Goal: Check status: Check status

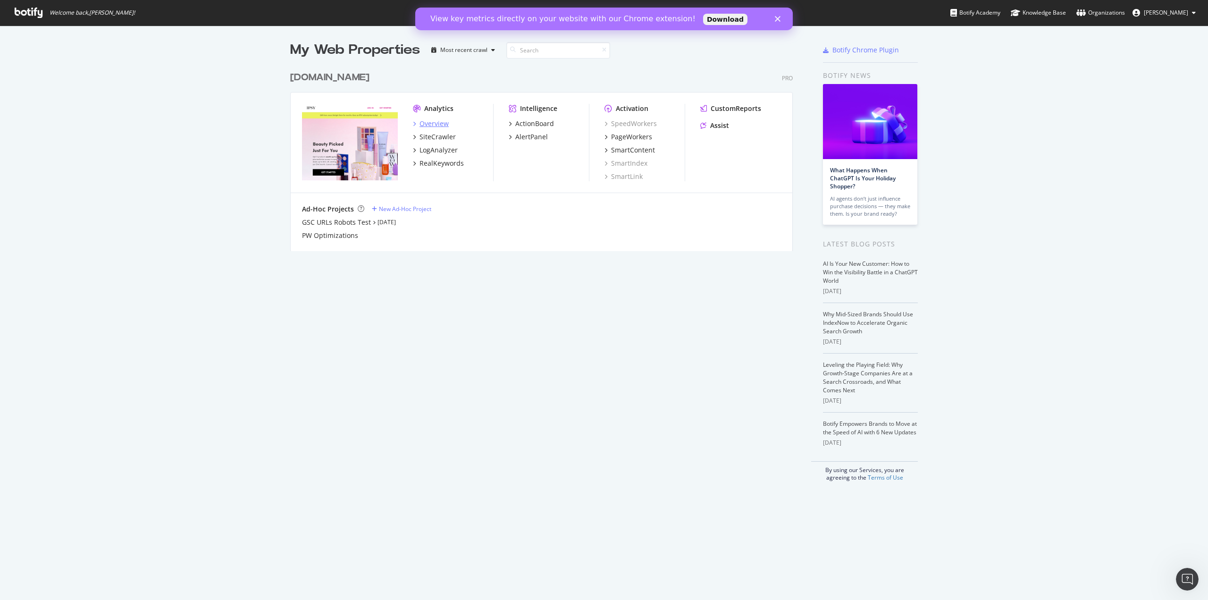
click at [421, 123] on div "Overview" at bounding box center [433, 123] width 29 height 9
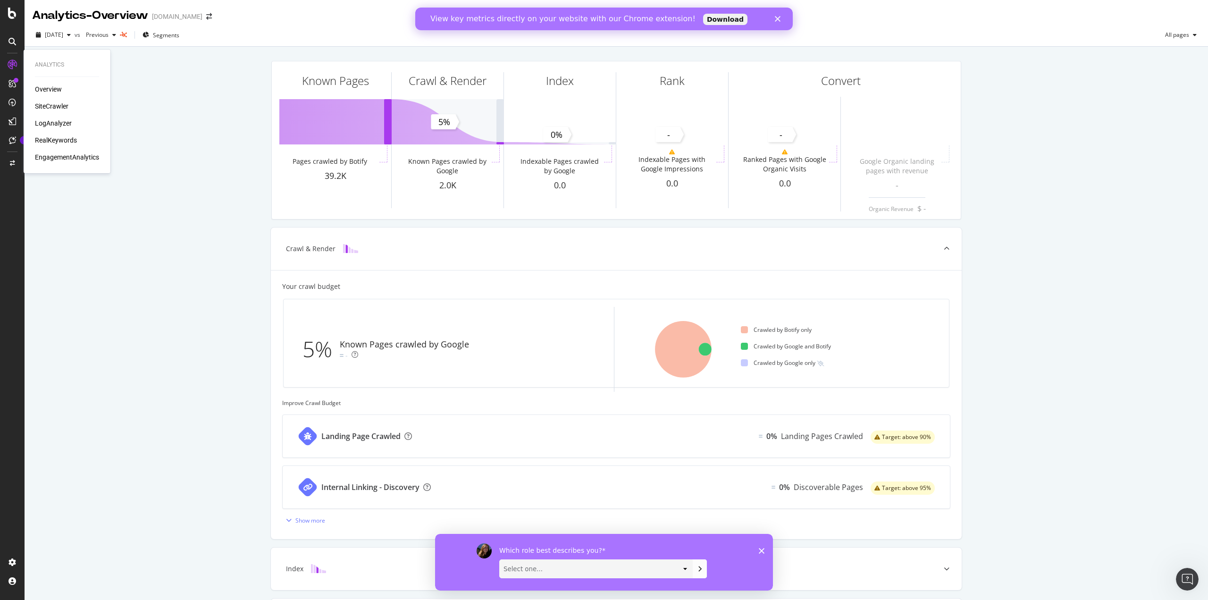
click at [68, 109] on div "SiteCrawler" at bounding box center [52, 105] width 34 height 9
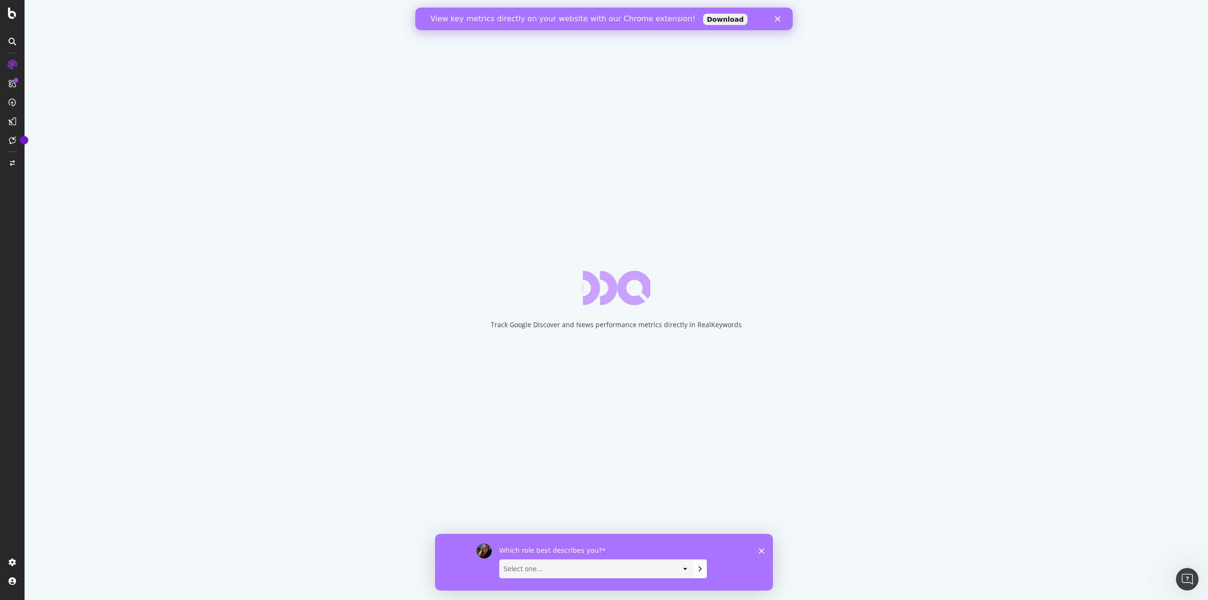
click at [774, 19] on div "View key metrics directly on your website with our Chrome extension! Download" at bounding box center [603, 18] width 377 height 15
click at [778, 18] on polygon "Close" at bounding box center [778, 19] width 6 height 6
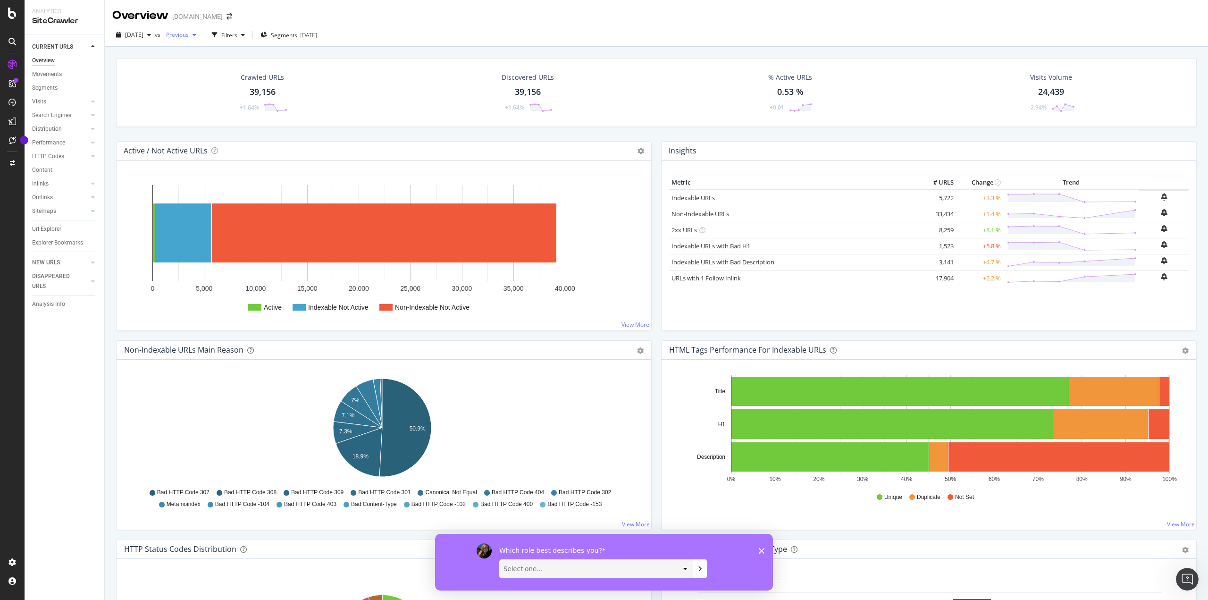
click at [189, 33] on span "Previous" at bounding box center [175, 35] width 26 height 8
click at [475, 25] on div "[DATE] vs Previous Filters Segments [DATE]" at bounding box center [656, 35] width 1103 height 23
click at [221, 33] on div "button" at bounding box center [214, 34] width 13 height 13
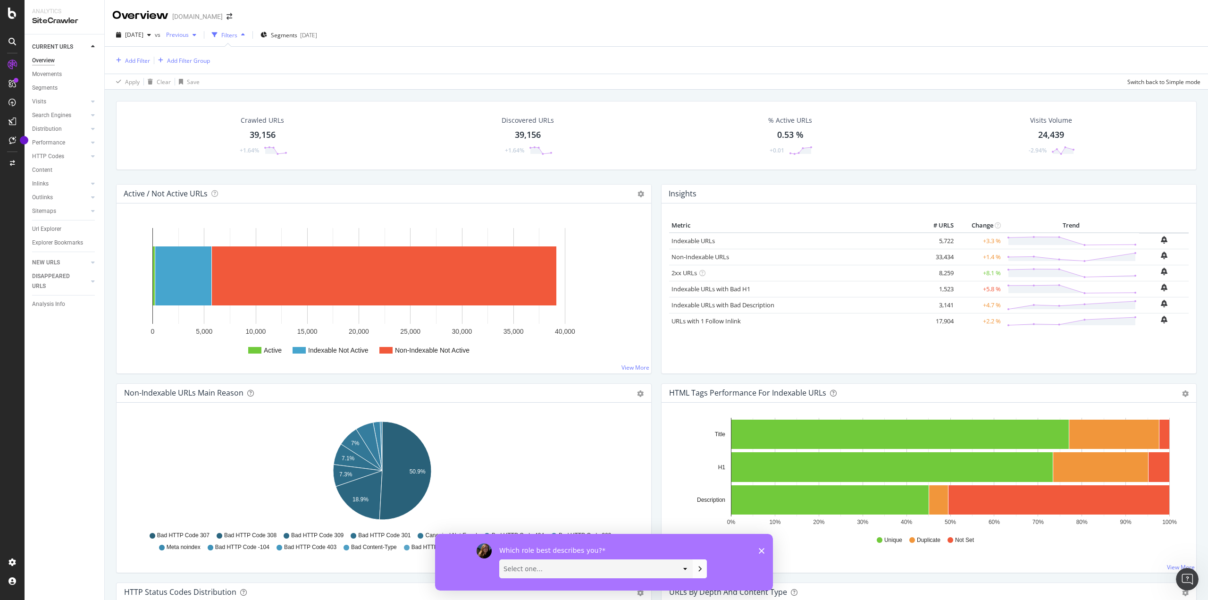
click at [189, 34] on span "Previous" at bounding box center [175, 35] width 26 height 8
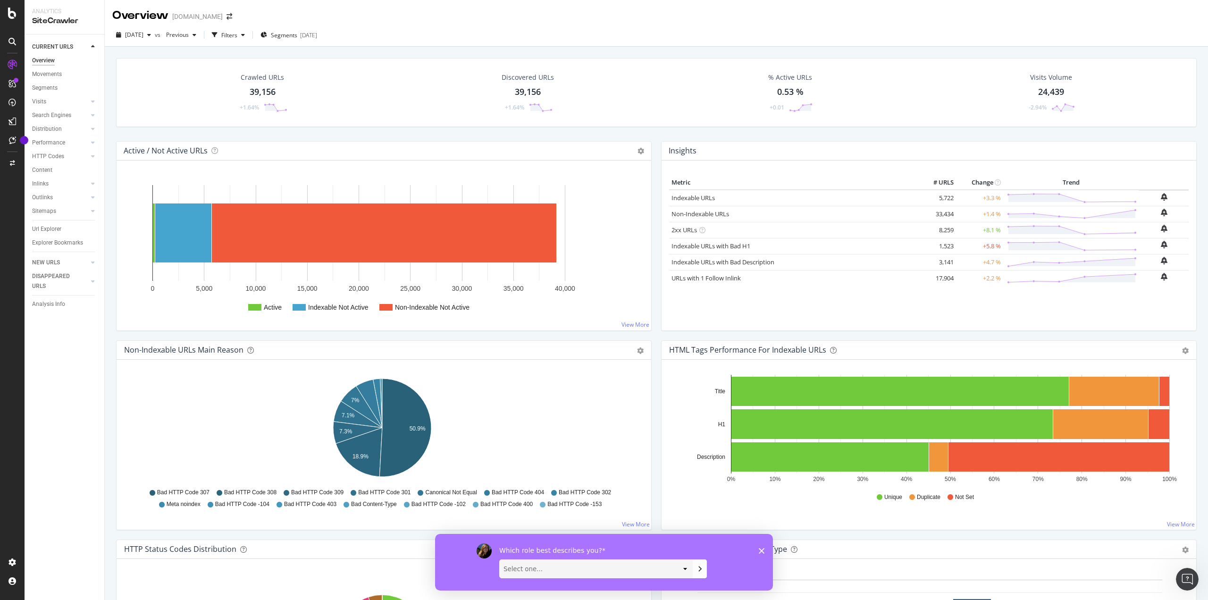
click at [482, 19] on div "Overview [DOMAIN_NAME]" at bounding box center [656, 12] width 1103 height 24
